Goal: Navigation & Orientation: Find specific page/section

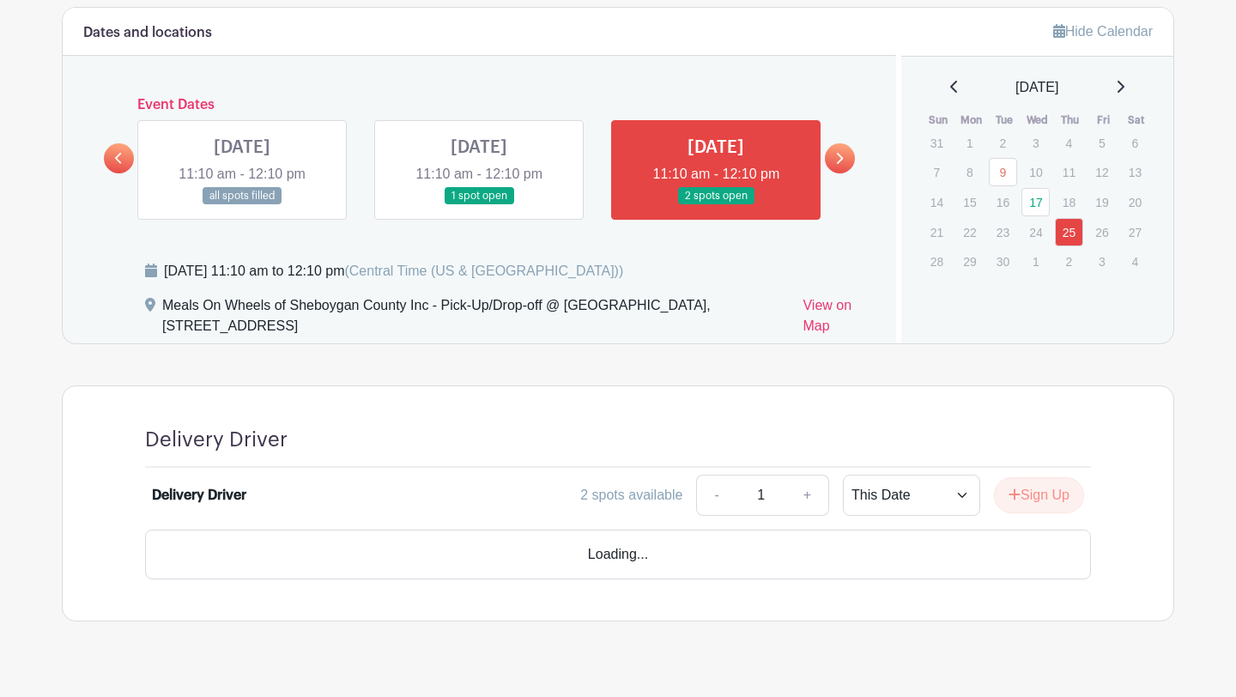
scroll to position [1036, 0]
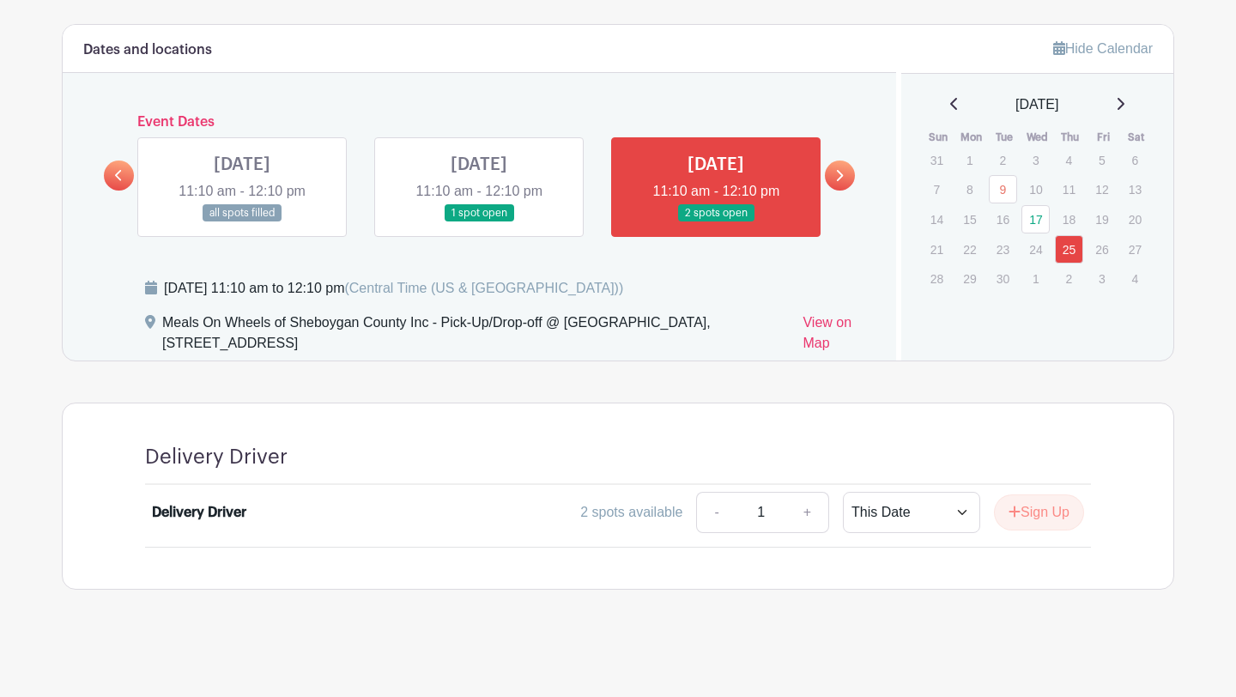
click at [838, 175] on icon at bounding box center [839, 175] width 8 height 13
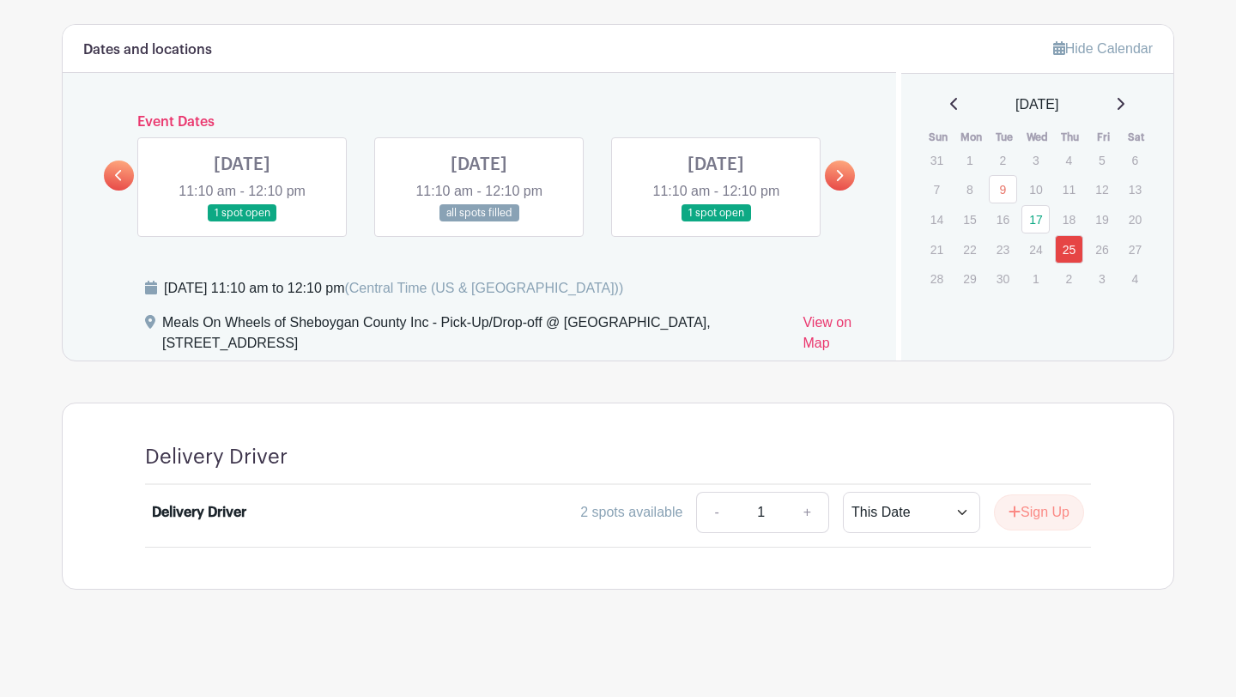
click at [124, 169] on link at bounding box center [119, 175] width 30 height 30
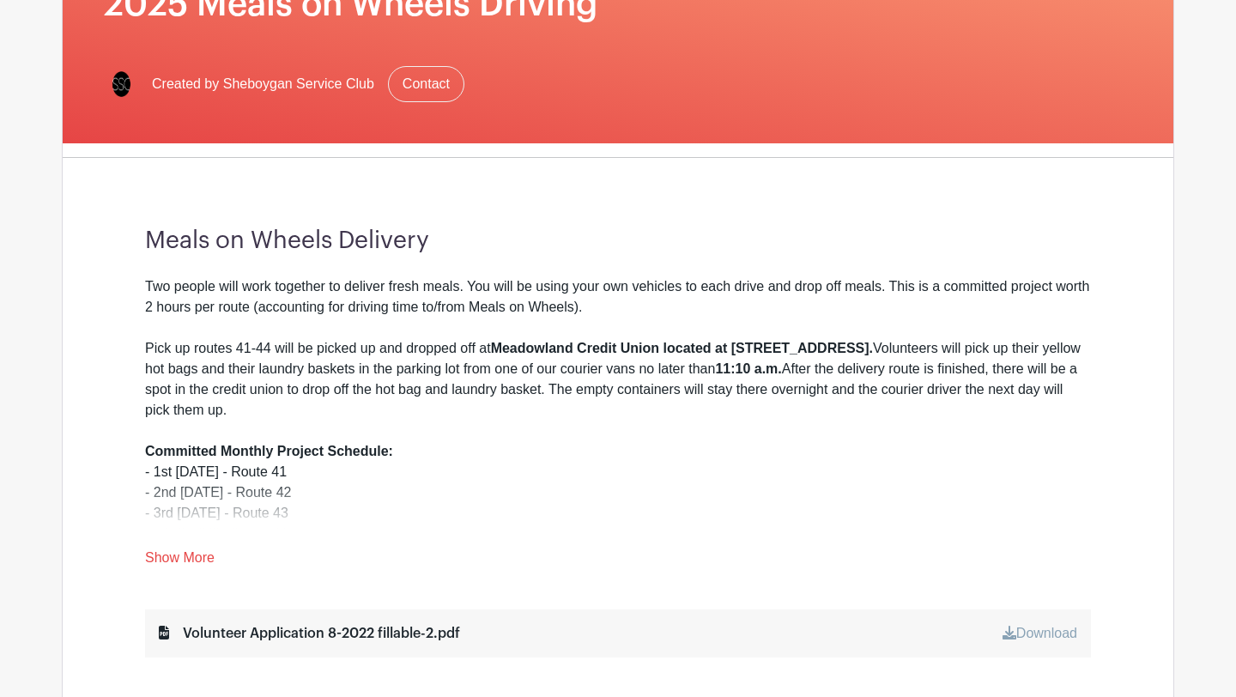
scroll to position [0, 0]
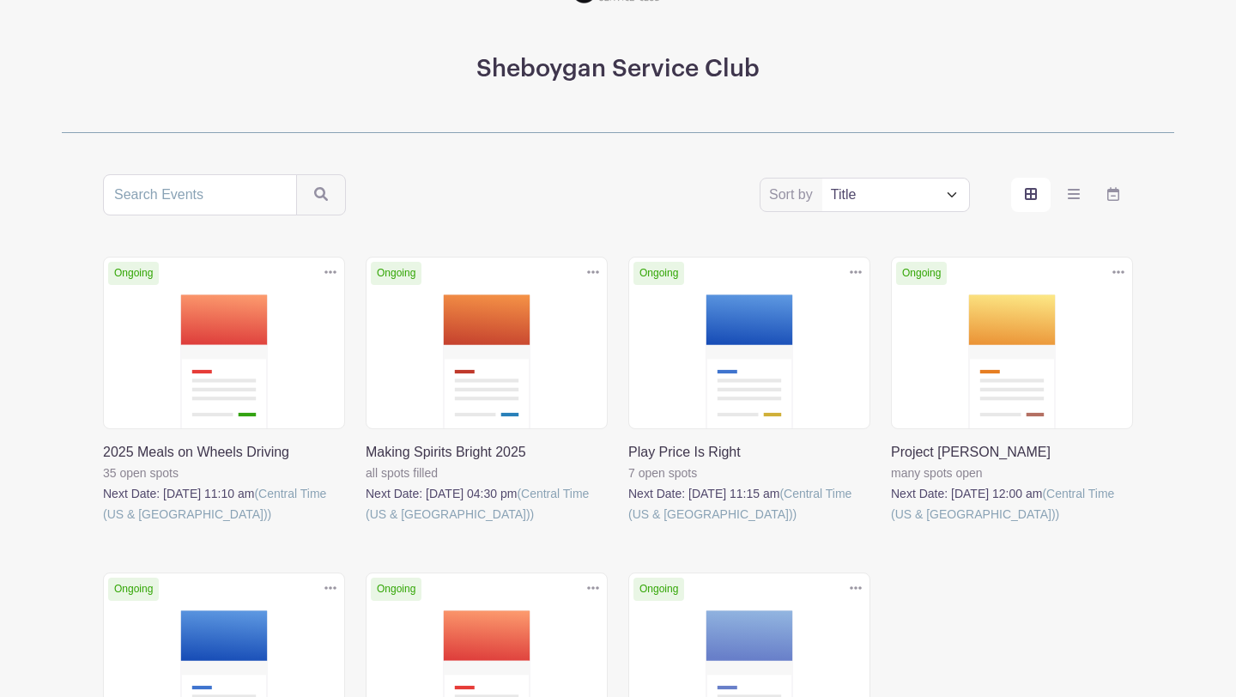
scroll to position [189, 0]
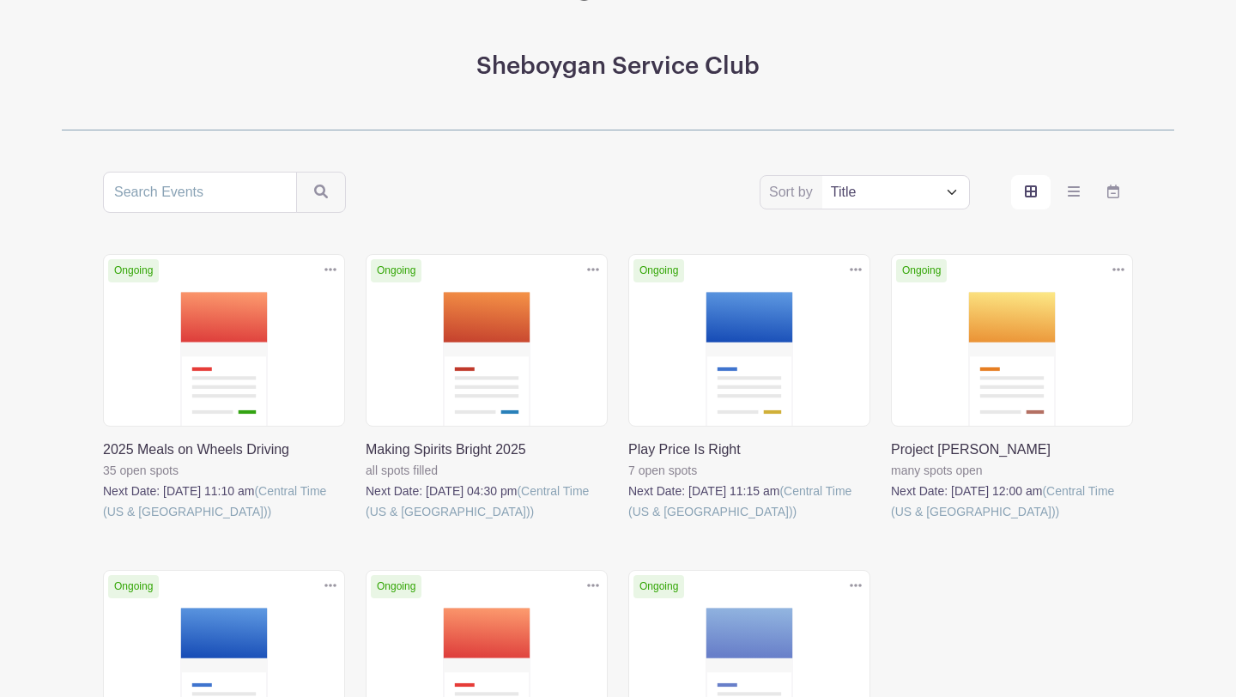
click at [628, 522] on link at bounding box center [628, 522] width 0 height 0
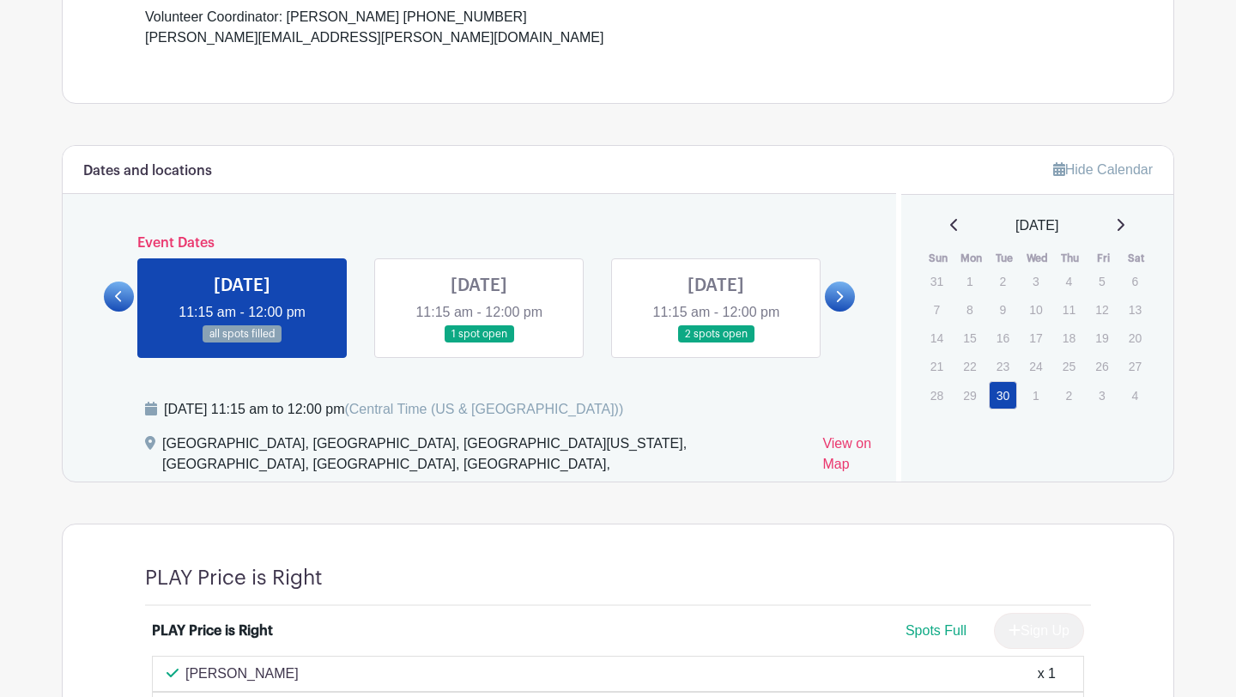
scroll to position [703, 0]
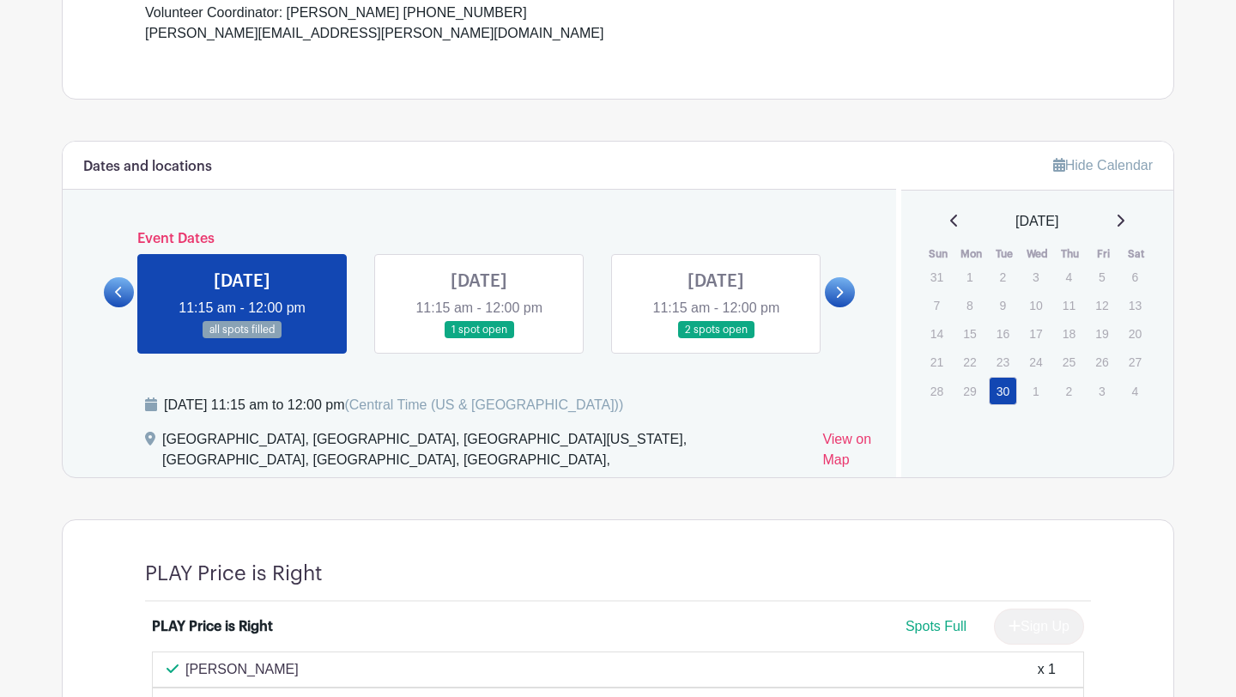
click at [108, 307] on link at bounding box center [119, 292] width 30 height 30
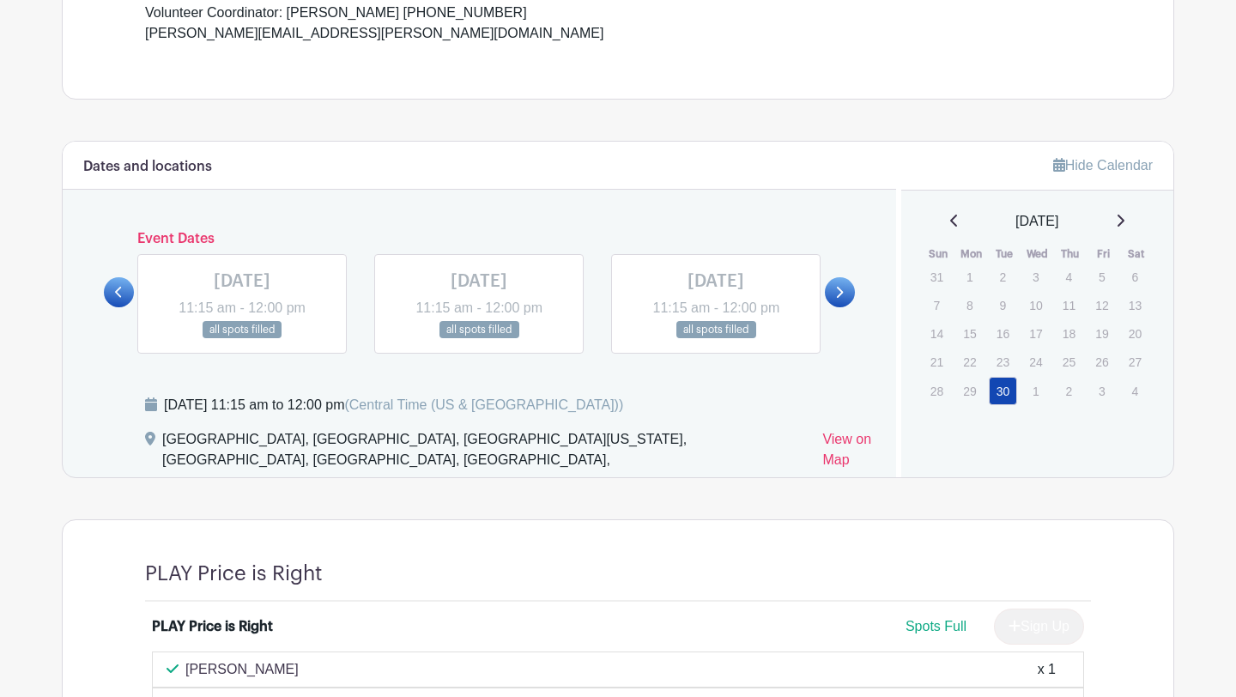
click at [842, 299] on icon at bounding box center [839, 292] width 8 height 13
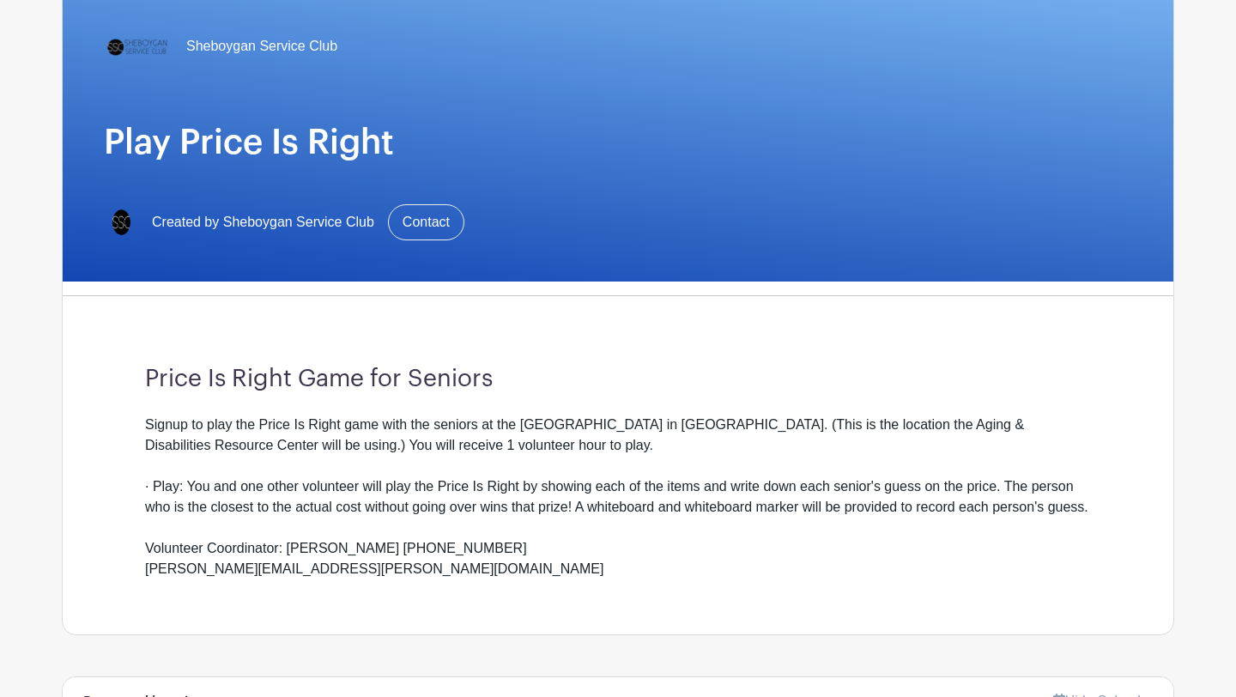
scroll to position [0, 0]
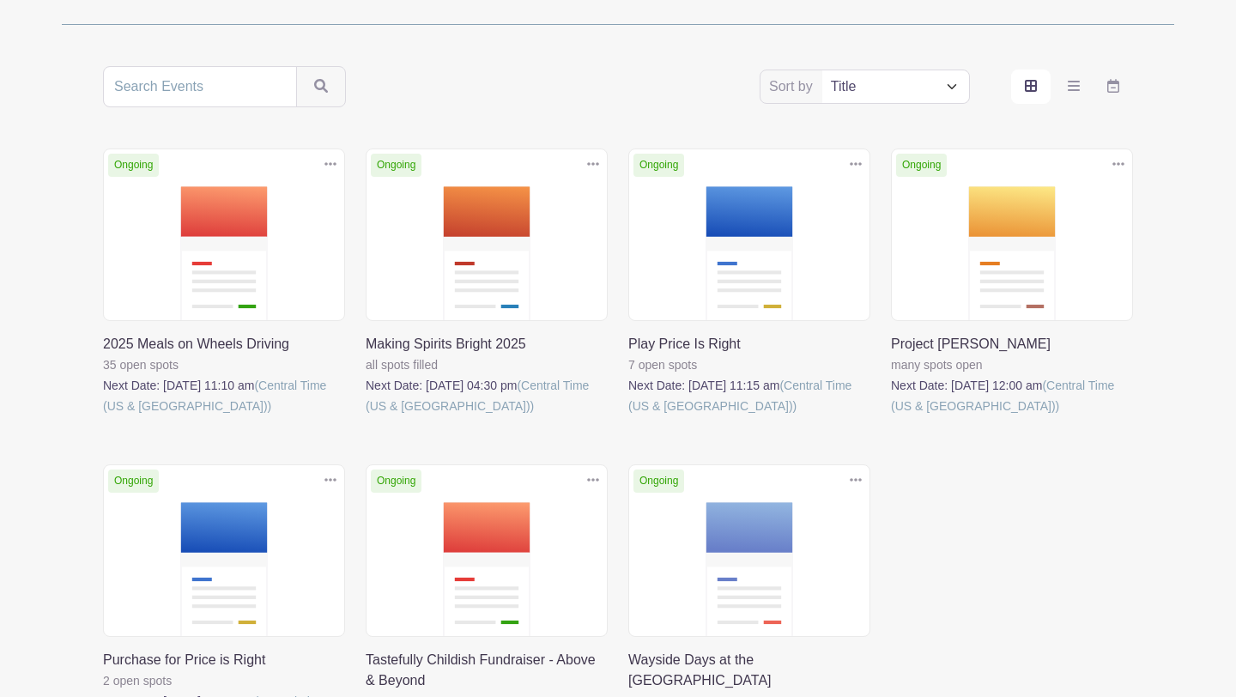
scroll to position [372, 0]
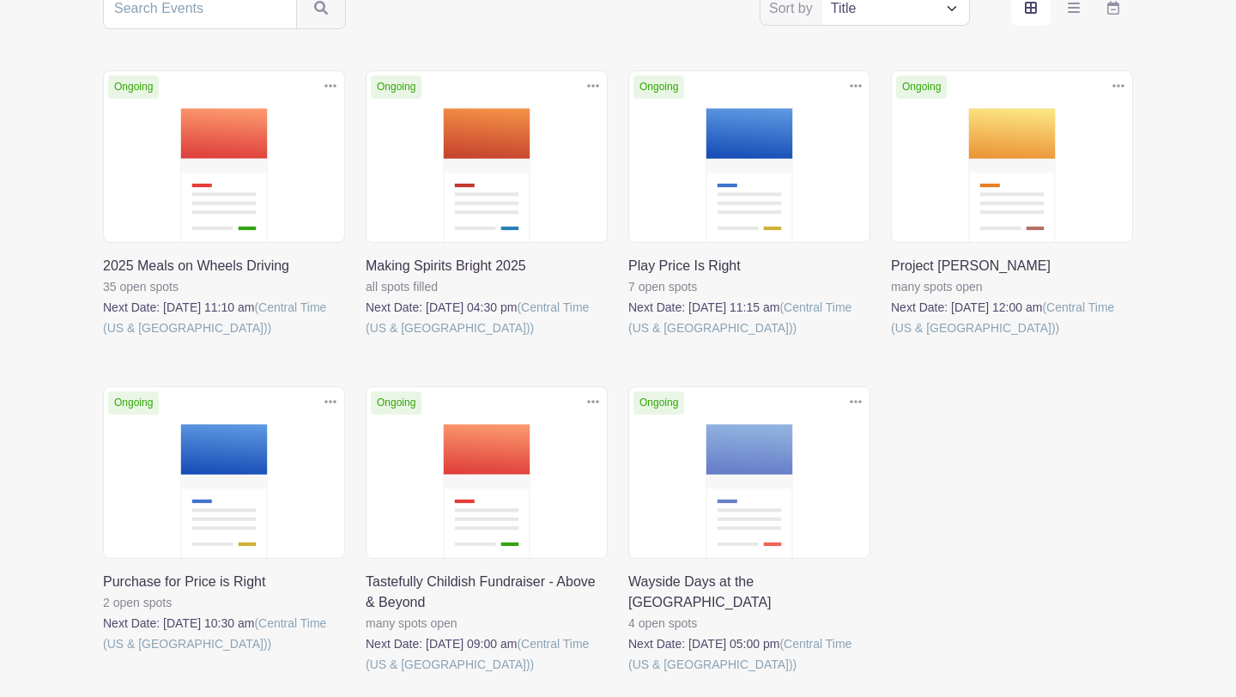
click at [103, 654] on link at bounding box center [103, 654] width 0 height 0
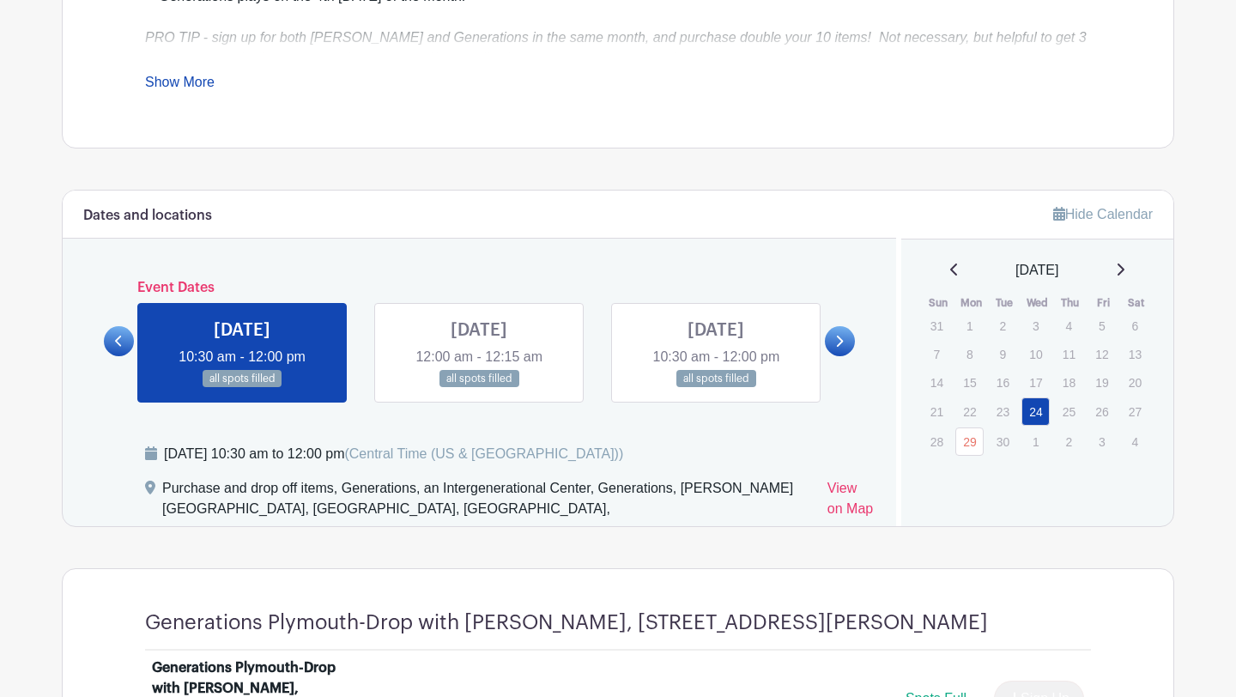
scroll to position [785, 0]
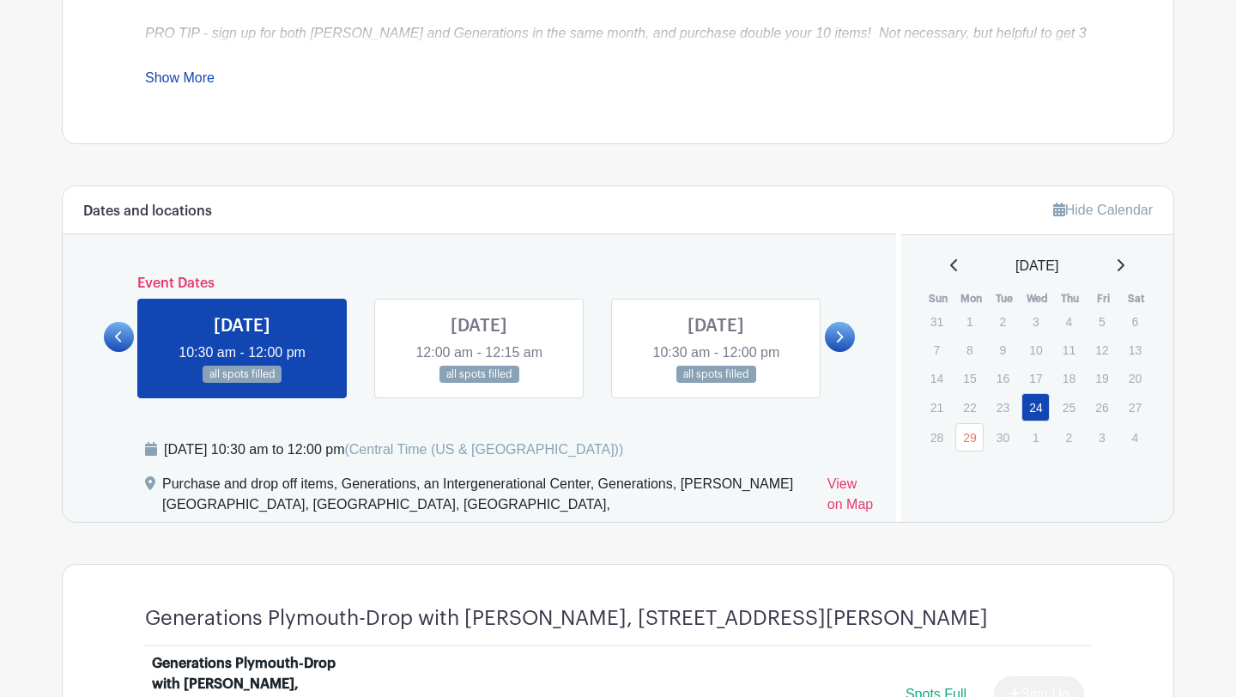
click at [838, 334] on icon at bounding box center [839, 336] width 8 height 13
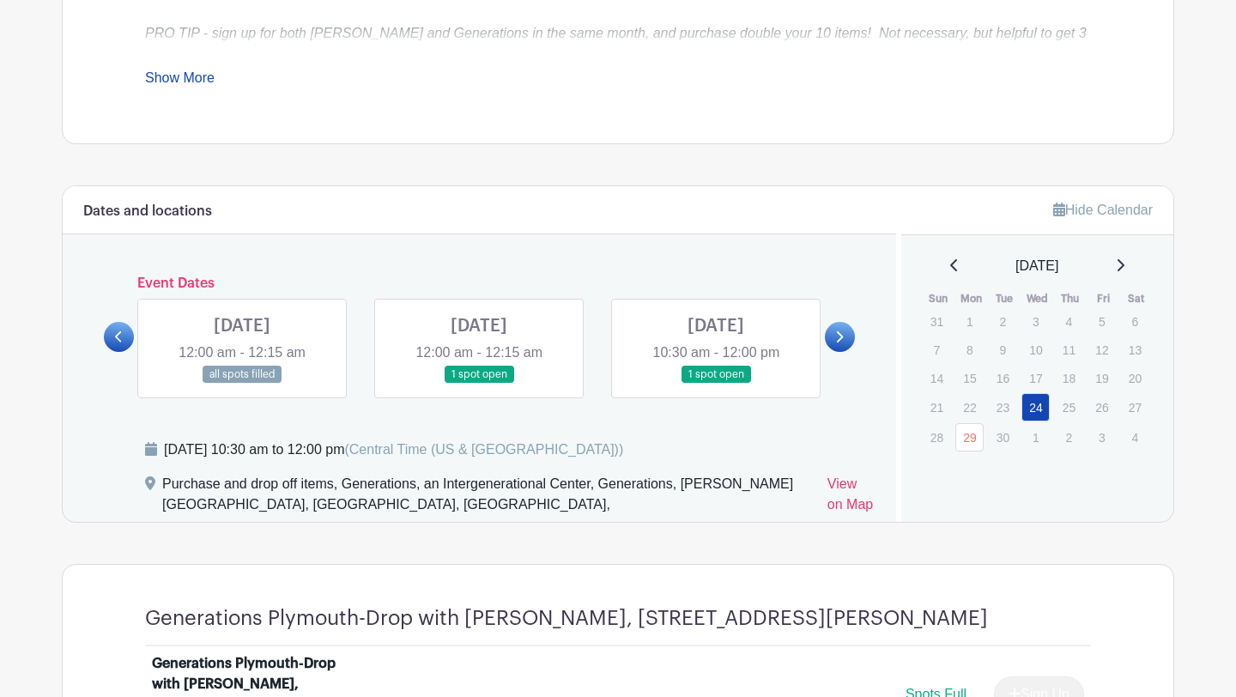
click at [117, 353] on div "Event Dates WED Jan 22, 2025 10:30 am - 12:00 pm all spots filled MON Jan 27, 2…" at bounding box center [479, 336] width 751 height 123
